Goal: Navigation & Orientation: Find specific page/section

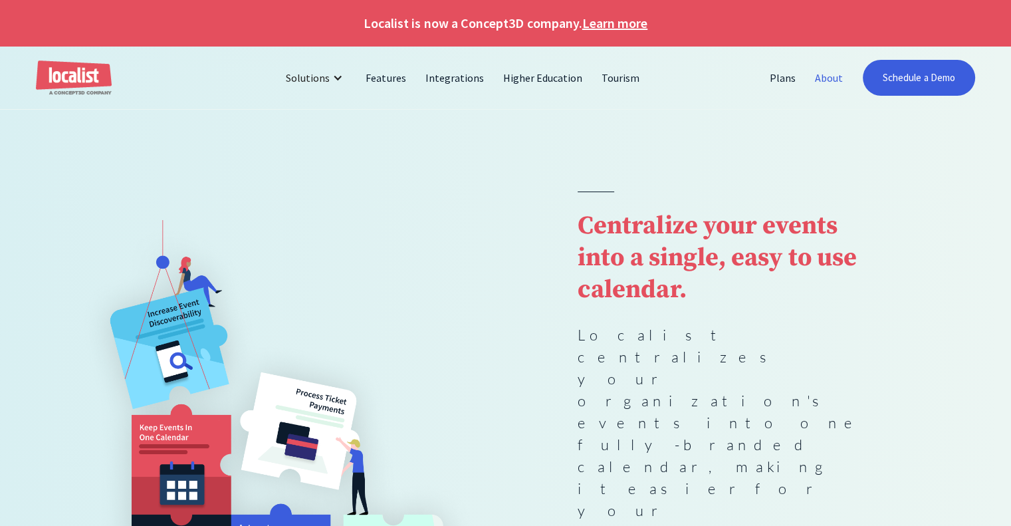
click at [818, 77] on link "About" at bounding box center [829, 78] width 47 height 32
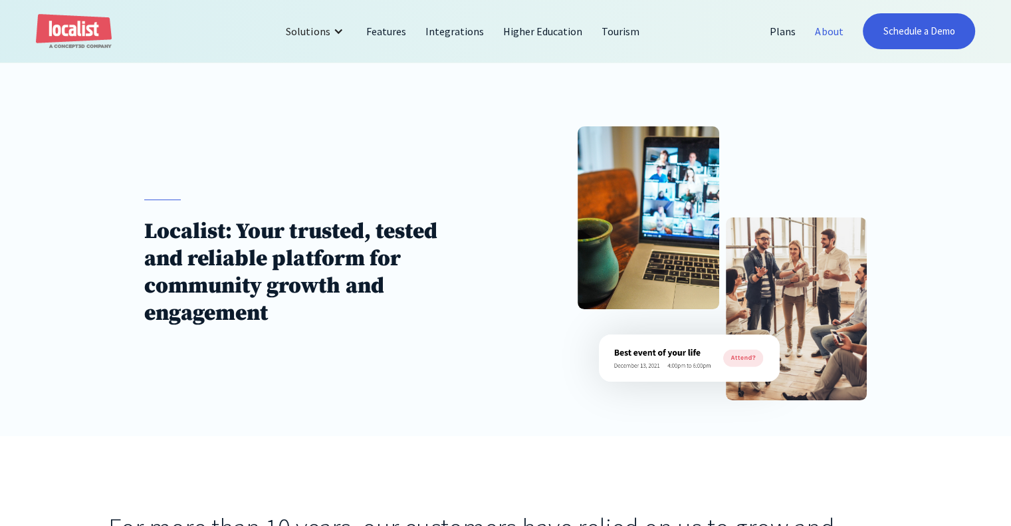
scroll to position [104, 0]
